Goal: Task Accomplishment & Management: Use online tool/utility

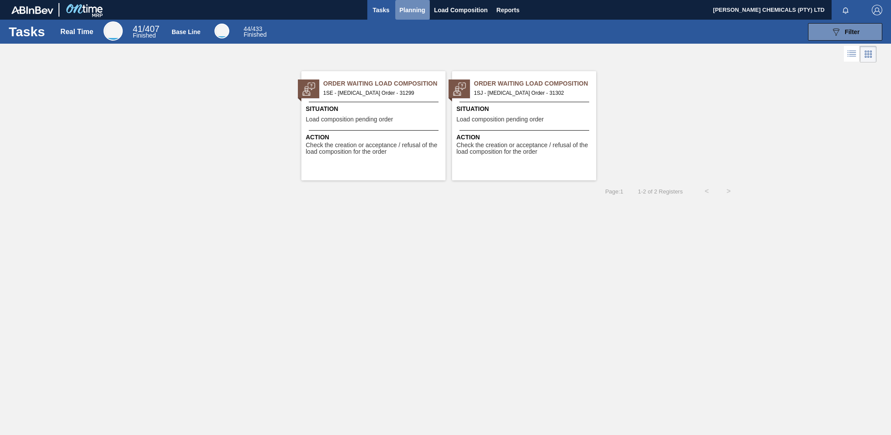
click at [412, 10] on span "Planning" at bounding box center [413, 10] width 26 height 10
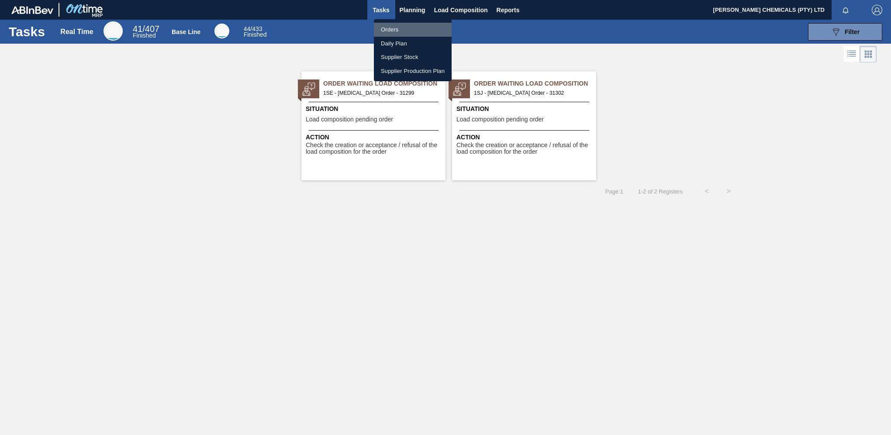
click at [388, 27] on li "Orders" at bounding box center [413, 30] width 78 height 14
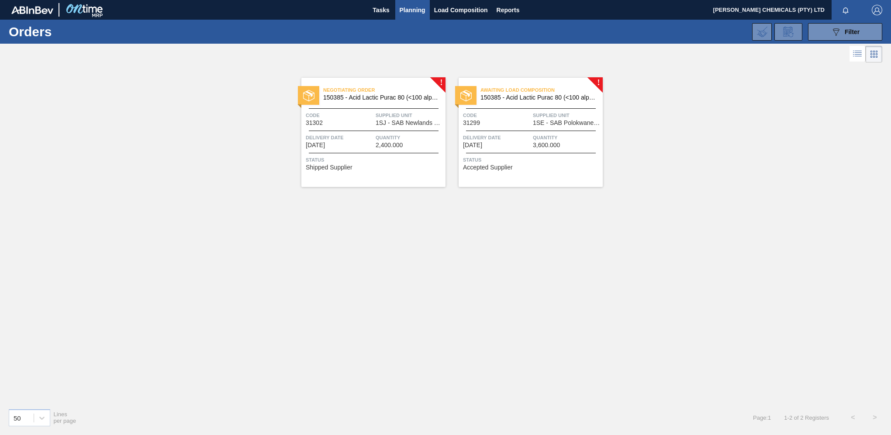
click at [364, 132] on div "Negotiating Order 150385 - Acid Lactic Purac 80 (<100 alpha) Code 31302 Supplie…" at bounding box center [374, 132] width 144 height 109
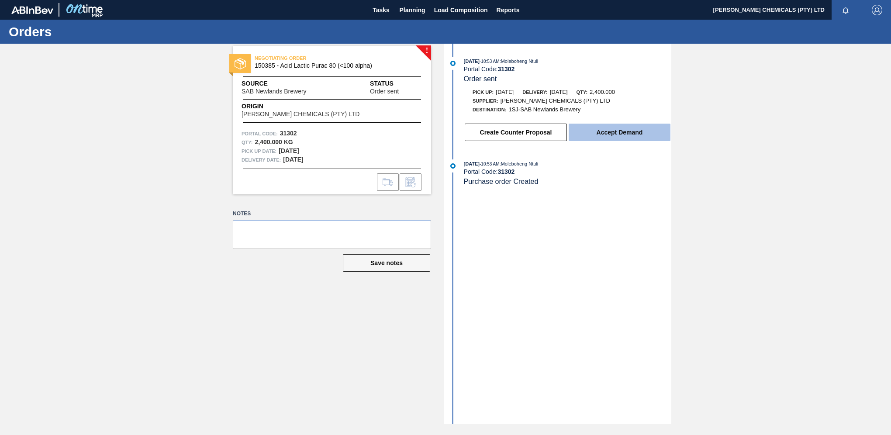
click at [603, 134] on button "Accept Demand" at bounding box center [620, 132] width 102 height 17
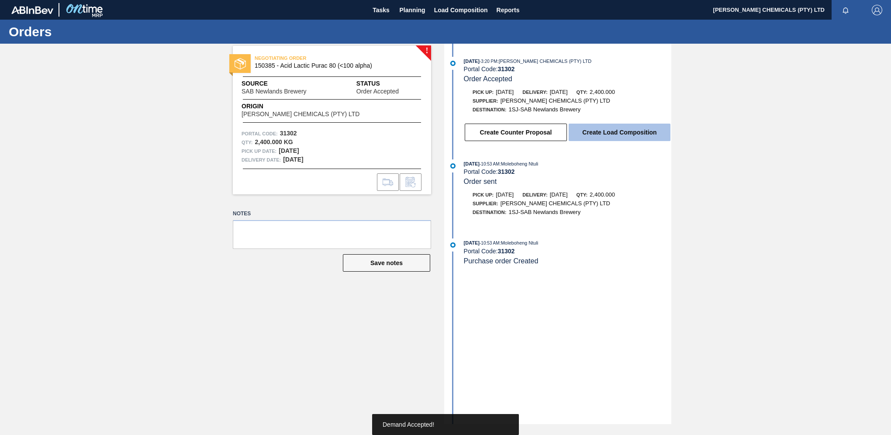
click at [613, 136] on button "Create Load Composition" at bounding box center [620, 132] width 102 height 17
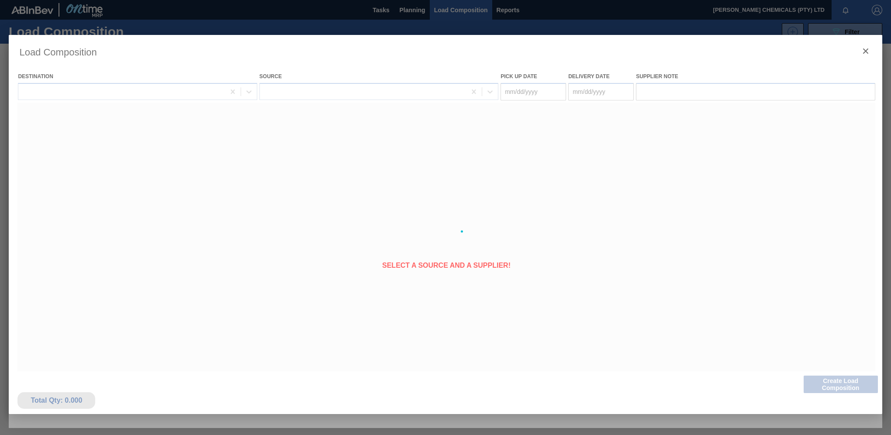
type Date "[DATE]"
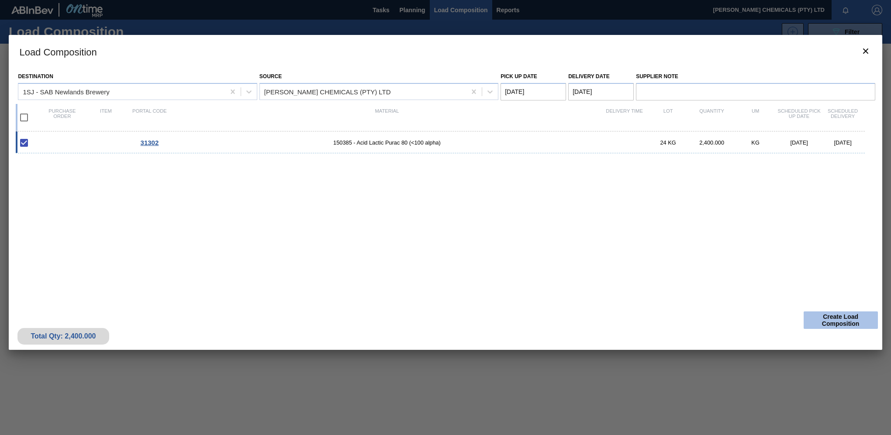
click at [840, 315] on button "Create Load Composition" at bounding box center [841, 320] width 74 height 17
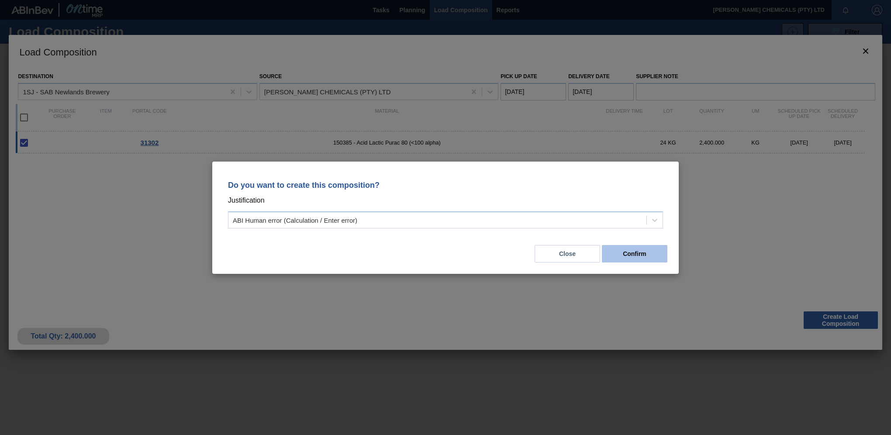
click at [616, 255] on button "Confirm" at bounding box center [635, 253] width 66 height 17
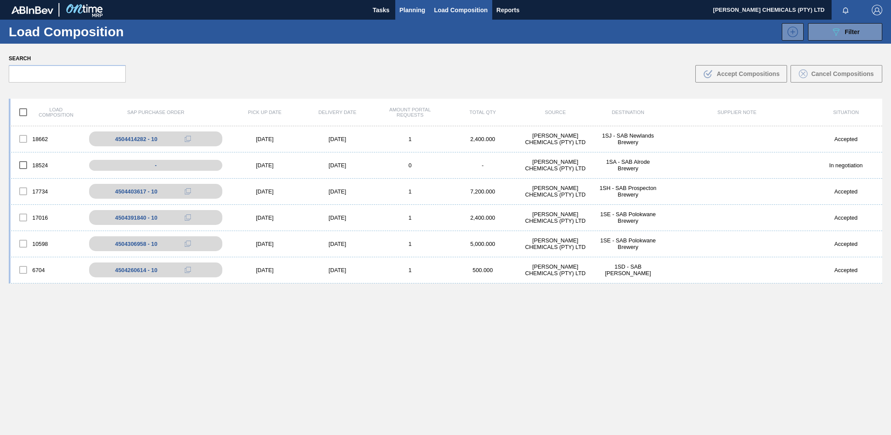
click at [407, 12] on span "Planning" at bounding box center [413, 10] width 26 height 10
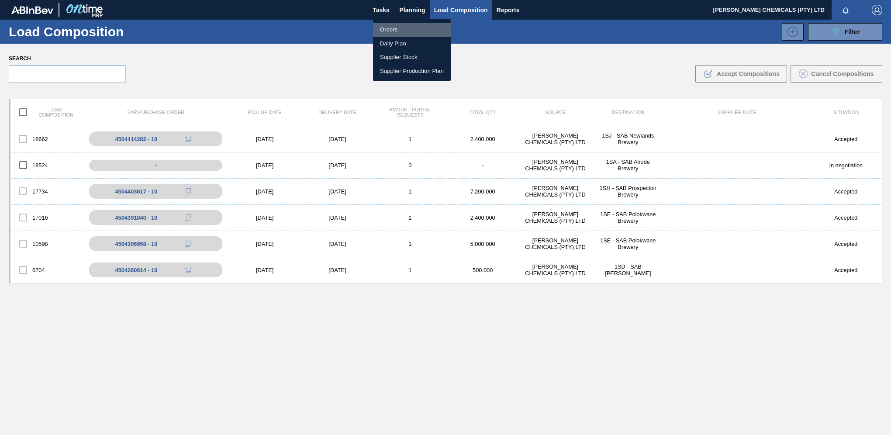
click at [392, 31] on li "Orders" at bounding box center [412, 30] width 78 height 14
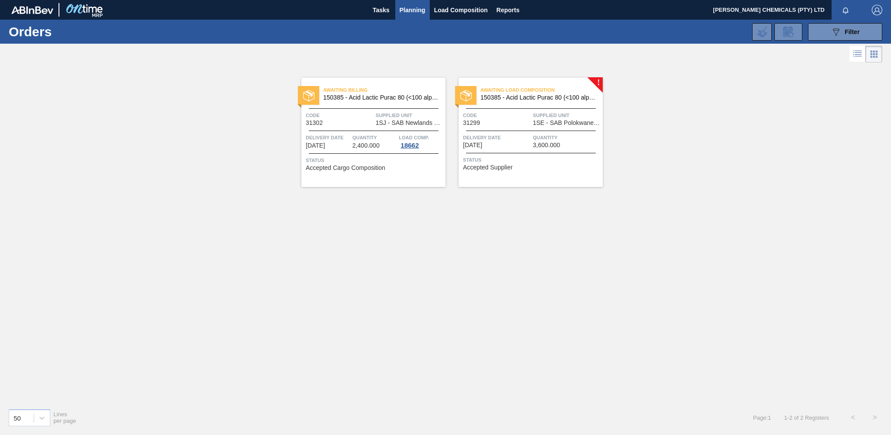
click at [542, 117] on span "Supplied Unit" at bounding box center [567, 115] width 68 height 9
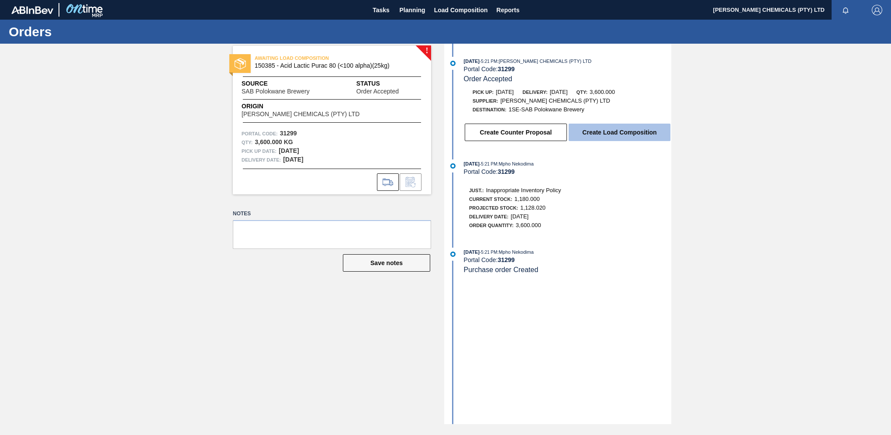
click at [602, 131] on button "Create Load Composition" at bounding box center [620, 132] width 102 height 17
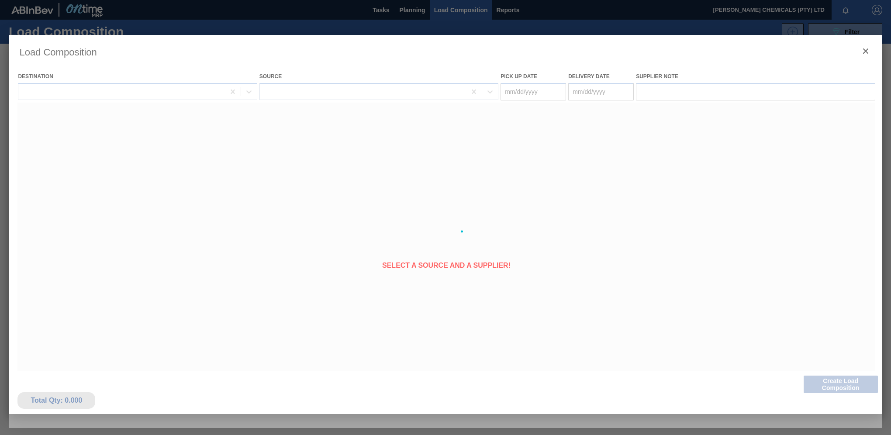
type Date "[DATE]"
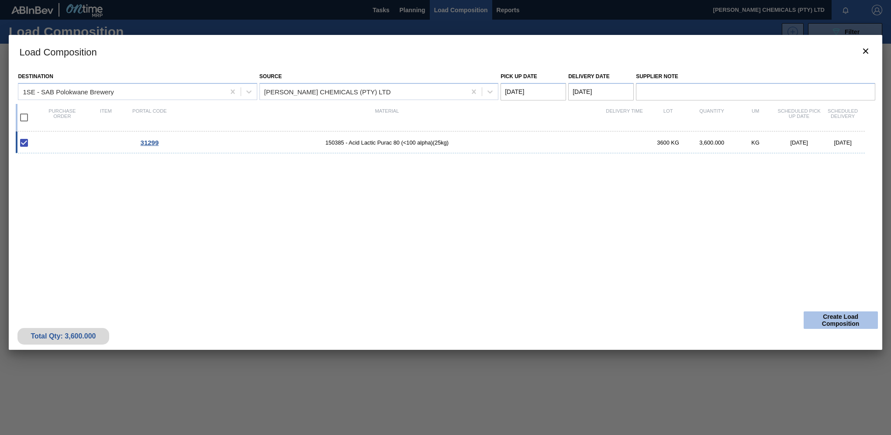
click at [849, 321] on button "Create Load Composition" at bounding box center [841, 320] width 74 height 17
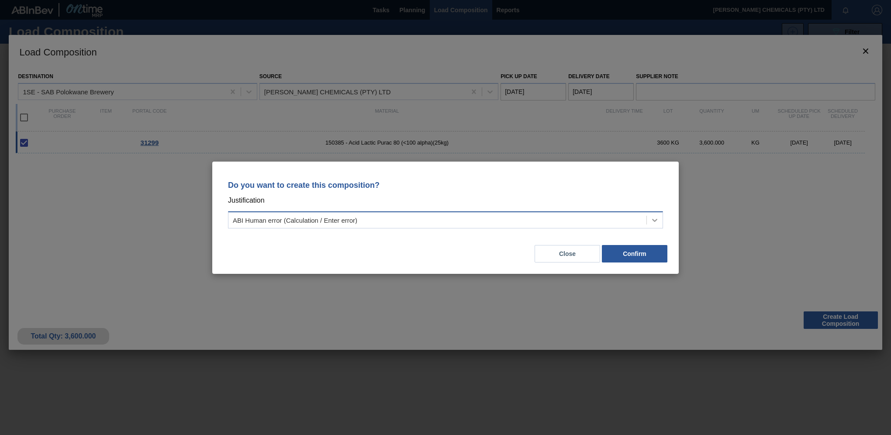
click at [657, 215] on div at bounding box center [655, 220] width 16 height 16
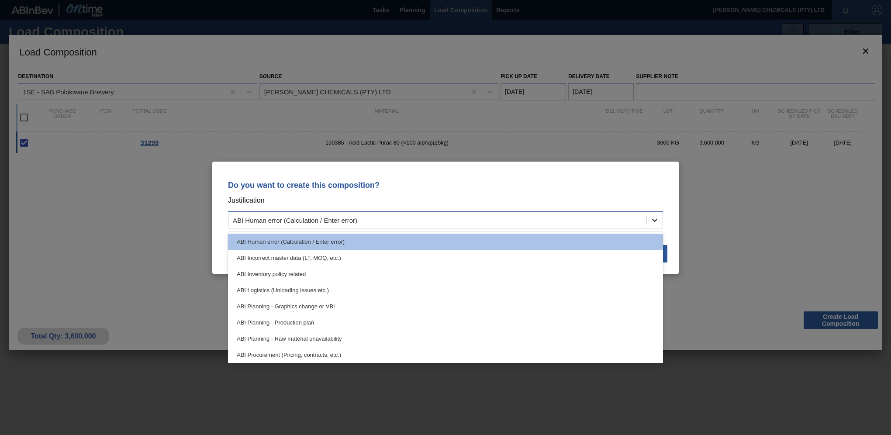
click at [657, 216] on icon at bounding box center [655, 220] width 9 height 9
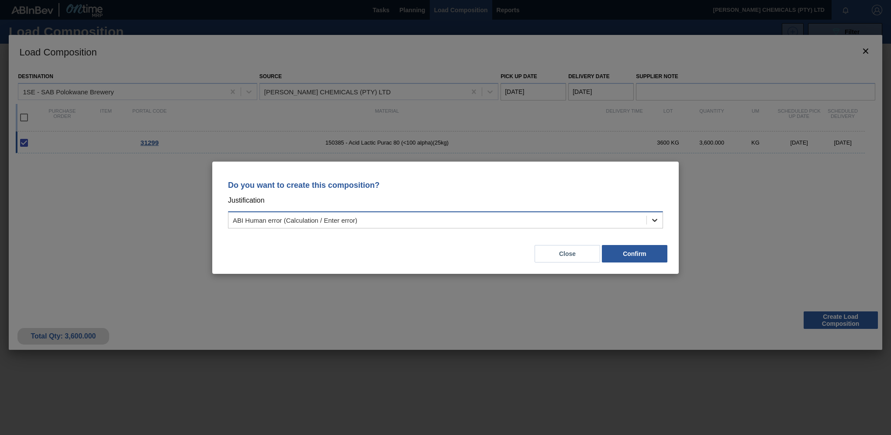
click at [654, 222] on icon at bounding box center [655, 220] width 9 height 9
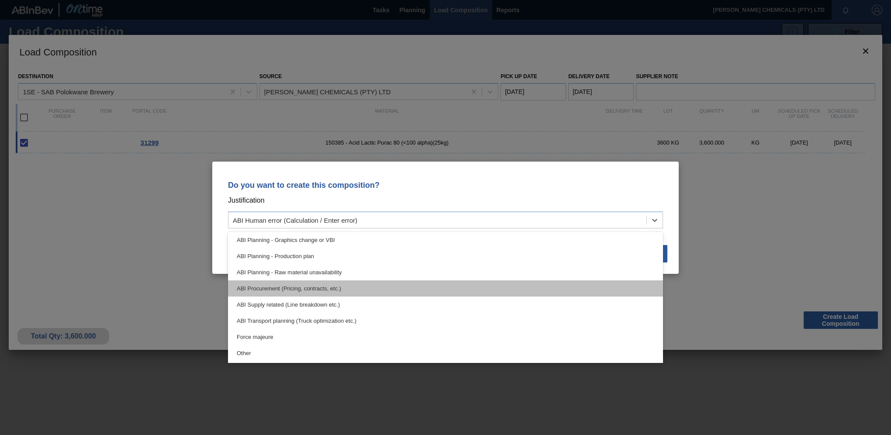
scroll to position [87, 0]
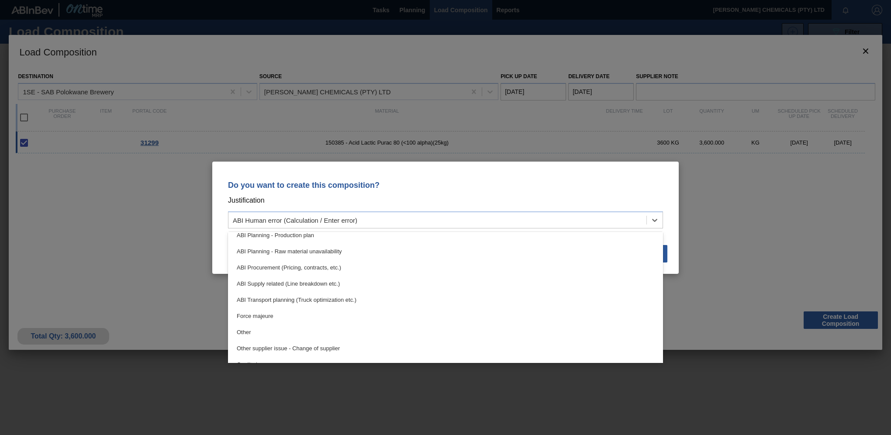
click at [770, 244] on div "Do you want to create this composition? Justification option ABI Supply related…" at bounding box center [445, 217] width 891 height 435
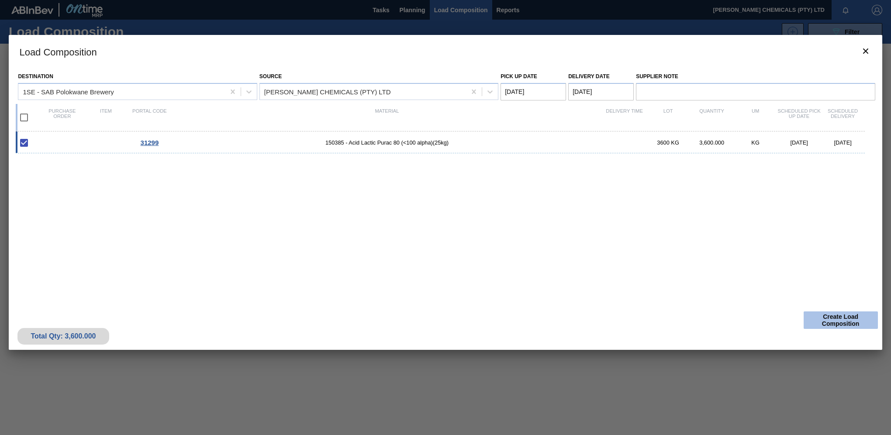
click at [835, 320] on button "Create Load Composition" at bounding box center [841, 320] width 74 height 17
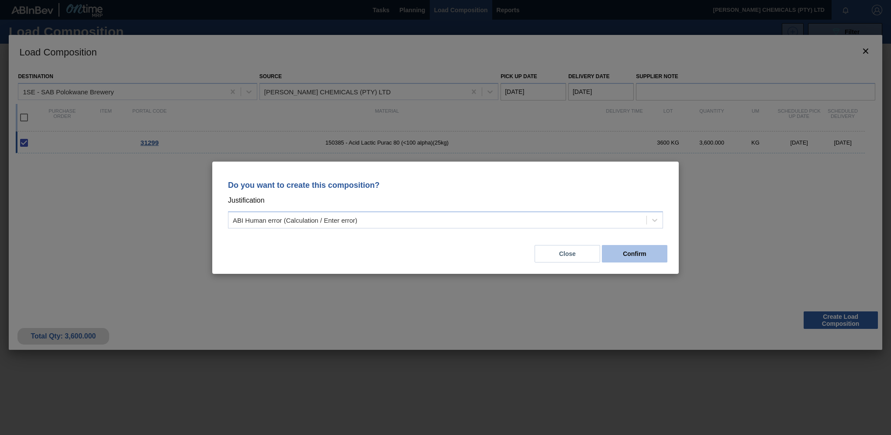
click at [625, 262] on button "Confirm" at bounding box center [635, 253] width 66 height 17
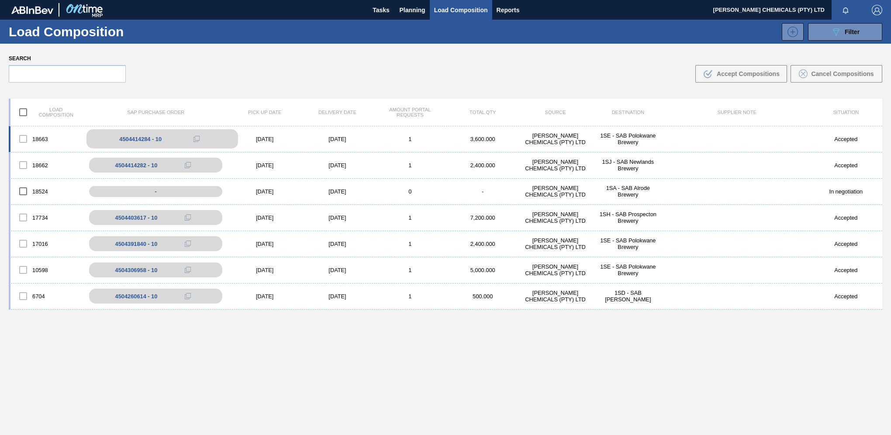
click at [128, 138] on div "4504414284 - 10" at bounding box center [140, 139] width 42 height 7
click at [140, 142] on div "4504414284 - 10" at bounding box center [140, 139] width 42 height 7
click at [198, 140] on icon at bounding box center [196, 138] width 3 height 3
click at [542, 136] on div "[PERSON_NAME] CHEMICALS (PTY) LTD" at bounding box center [555, 138] width 73 height 13
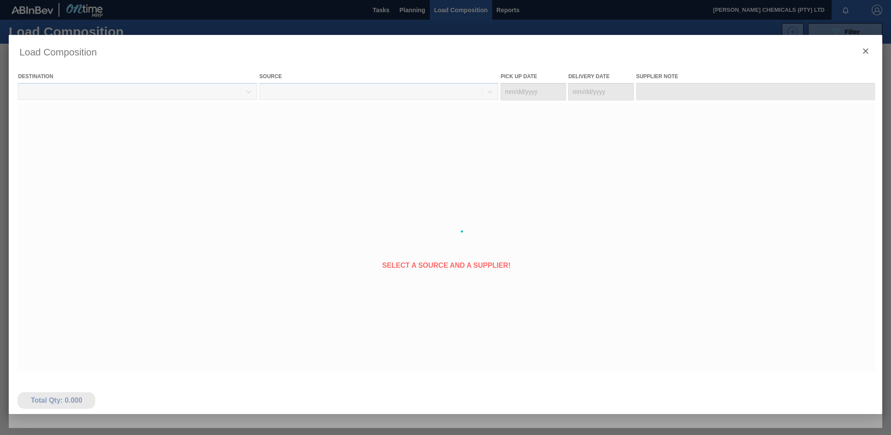
type Date "[DATE]"
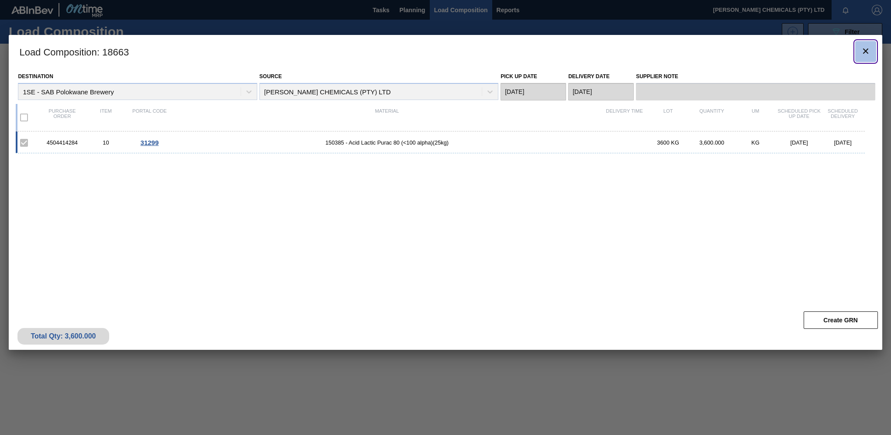
click at [866, 50] on icon "botão de ícone" at bounding box center [865, 51] width 5 height 5
